Goal: Transaction & Acquisition: Download file/media

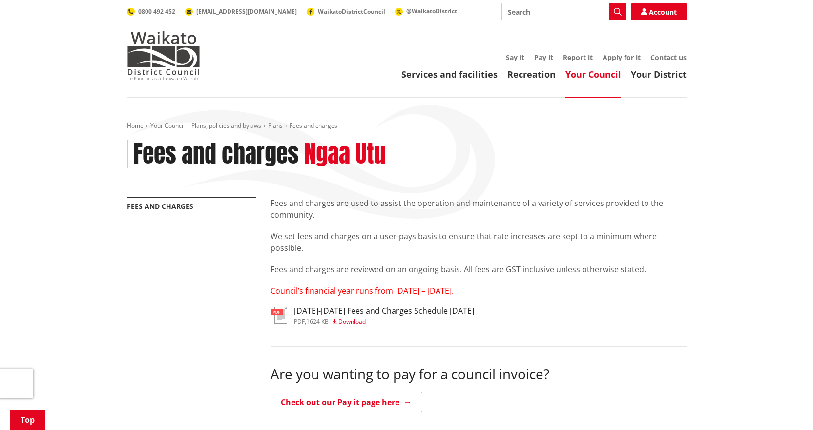
scroll to position [244, 0]
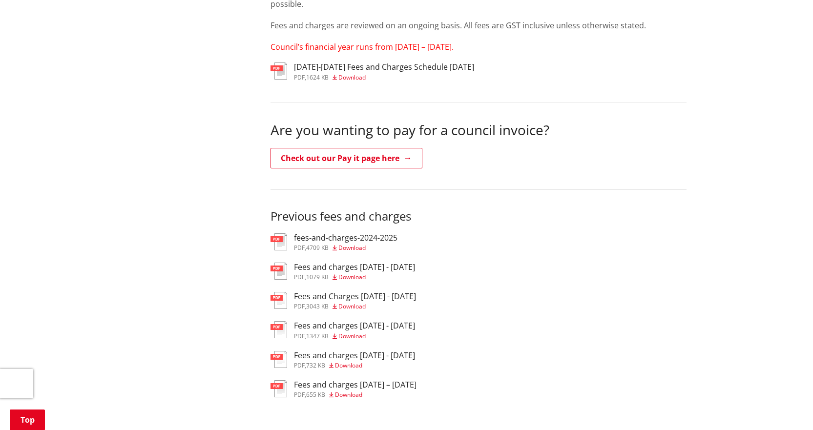
click at [346, 245] on span "Download" at bounding box center [352, 248] width 27 height 8
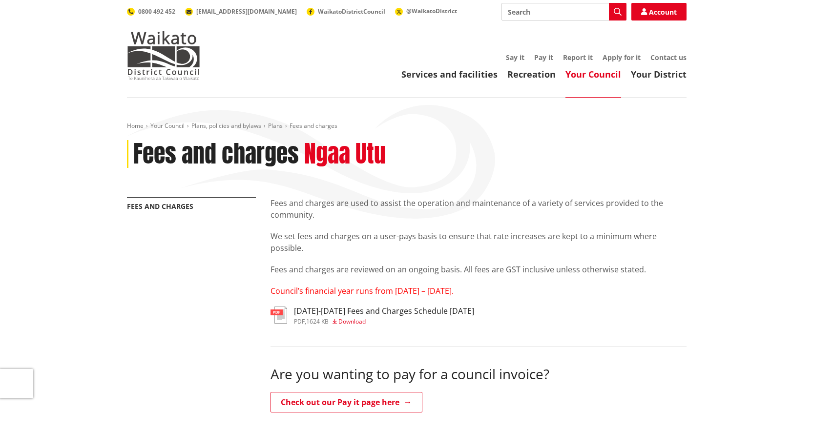
scroll to position [244, 0]
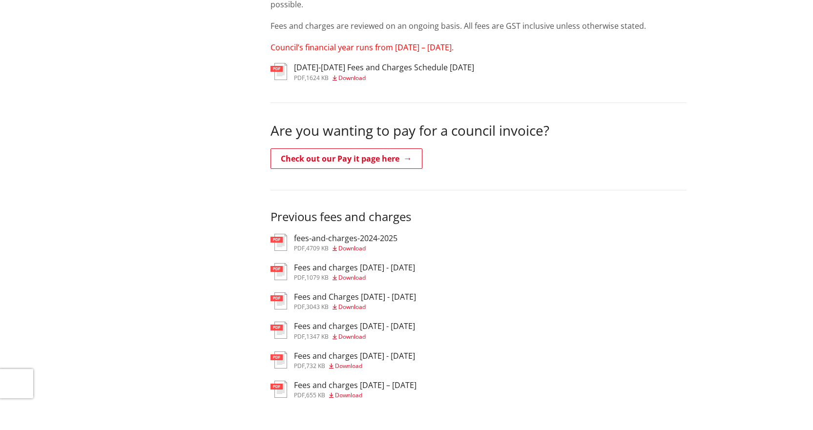
click at [353, 279] on span "Download" at bounding box center [352, 278] width 27 height 8
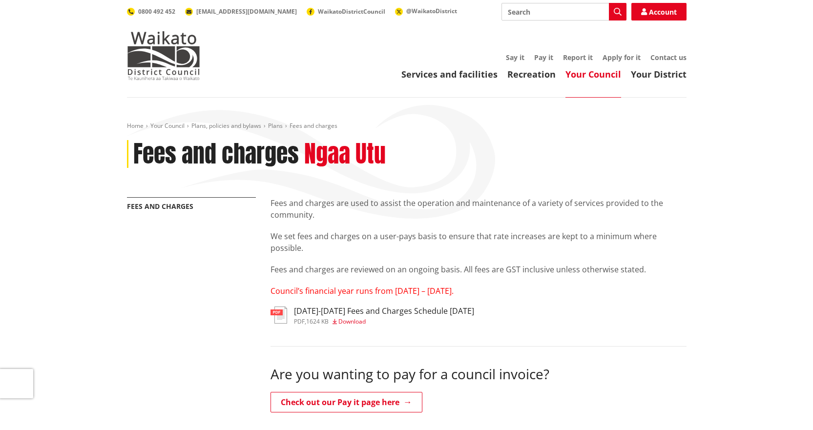
scroll to position [243, 0]
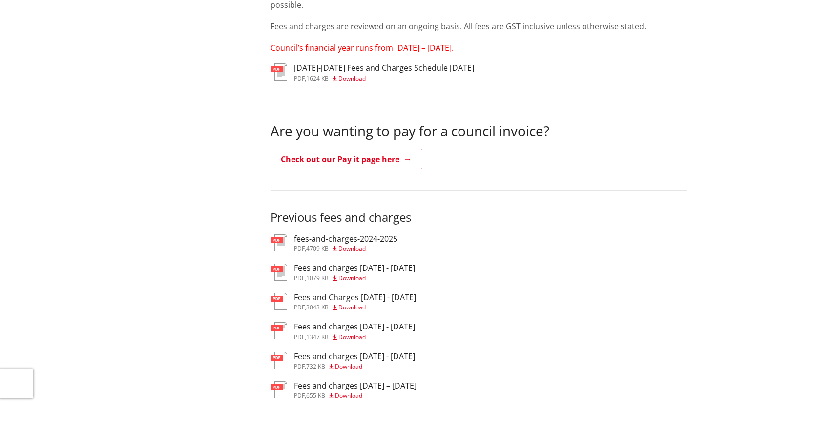
click at [365, 80] on span "Download" at bounding box center [352, 78] width 27 height 8
